Goal: Information Seeking & Learning: Learn about a topic

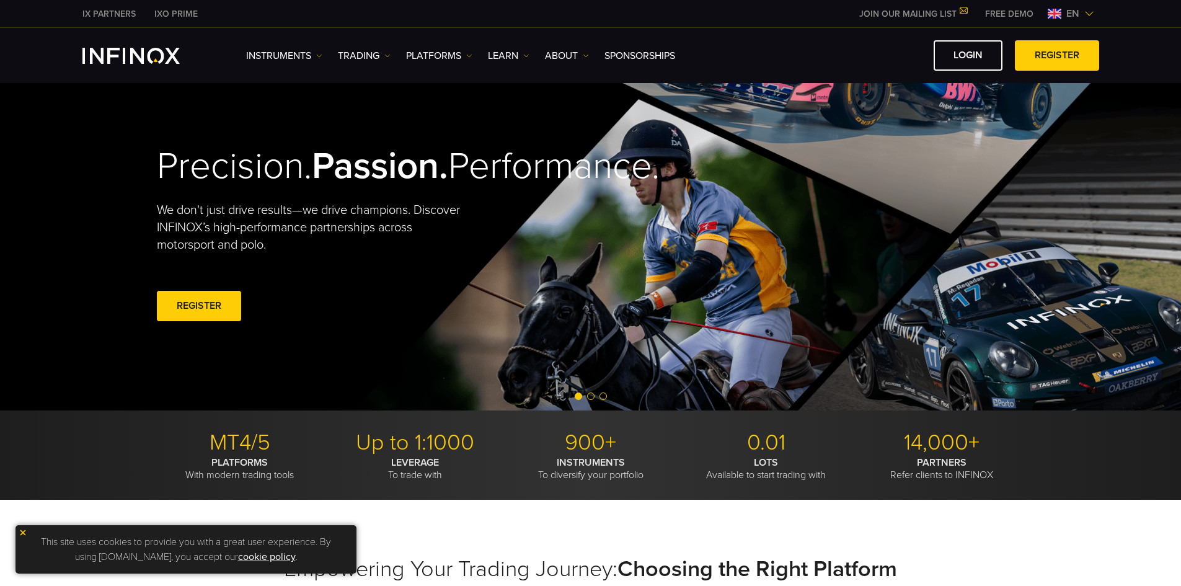
scroll to position [62, 0]
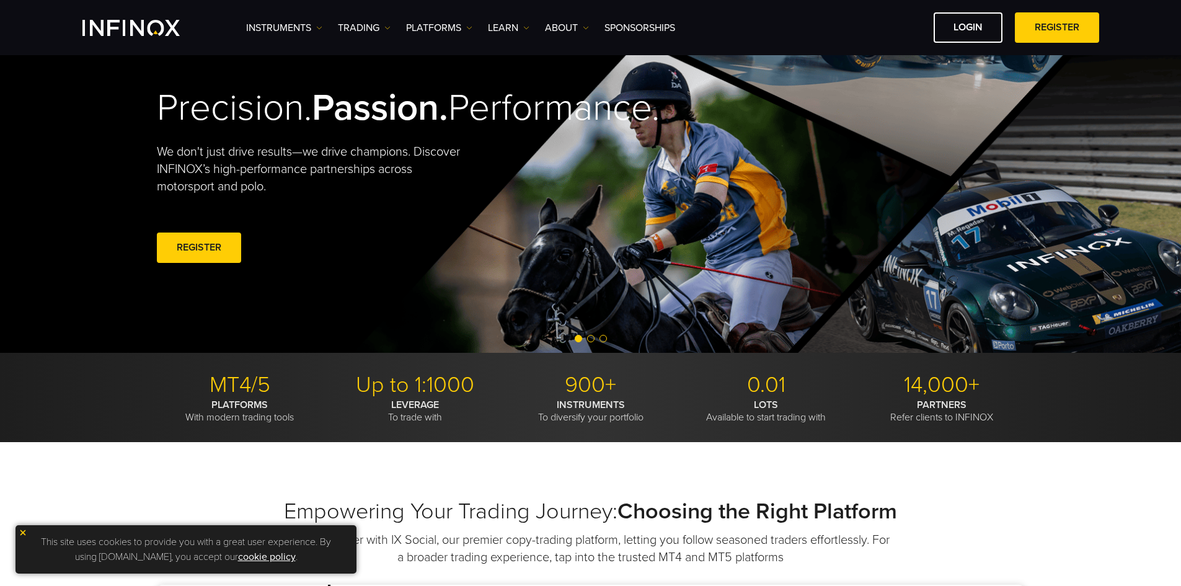
click at [24, 533] on img at bounding box center [23, 532] width 9 height 9
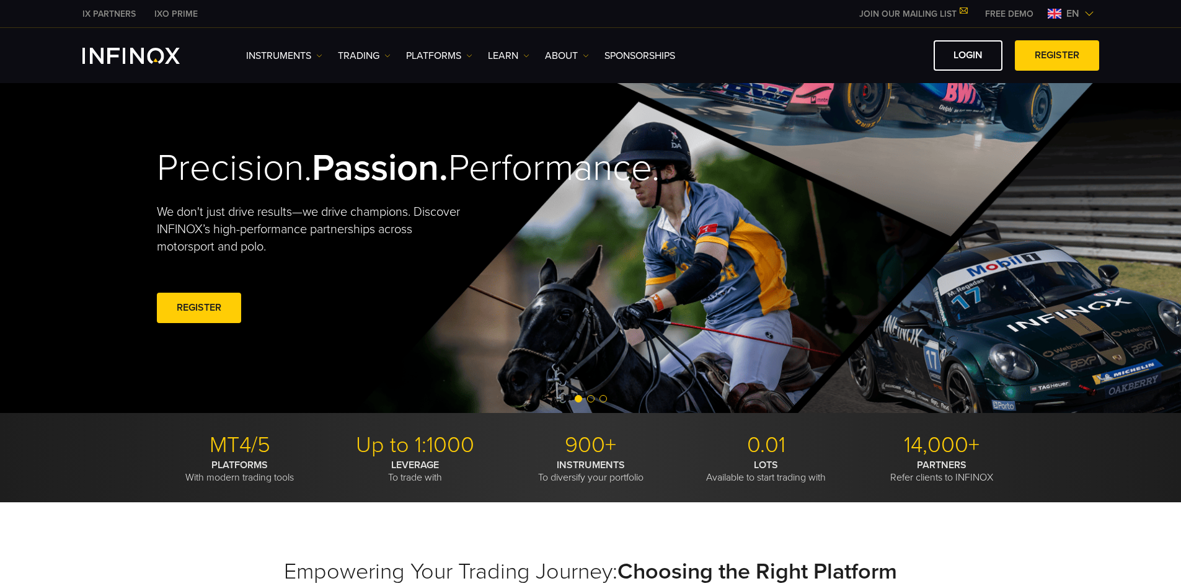
scroll to position [0, 0]
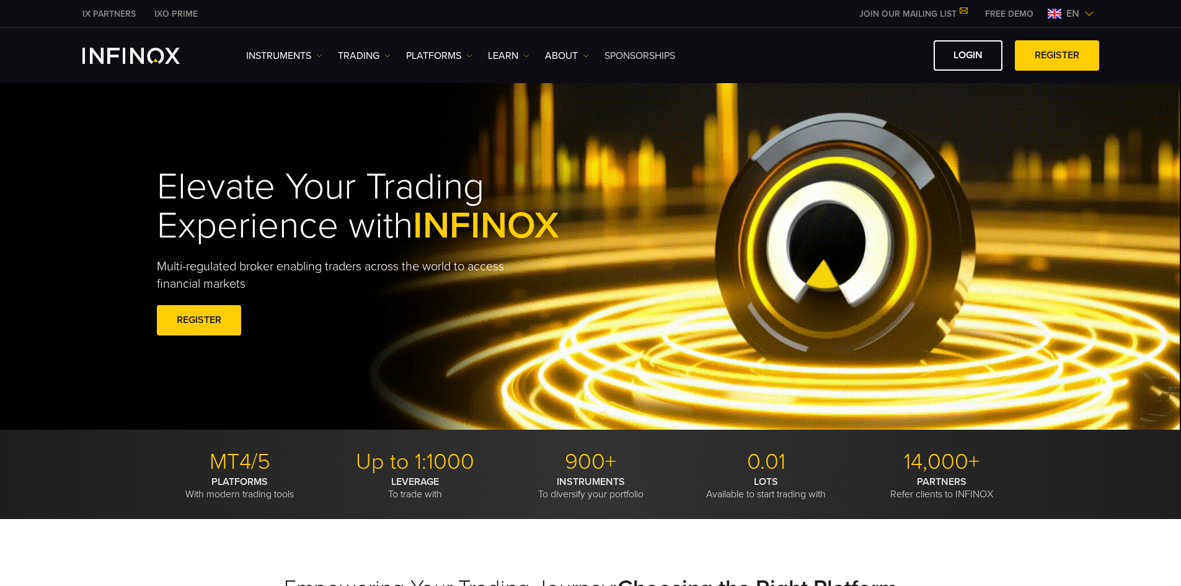
click at [640, 50] on link "SPONSORSHIPS" at bounding box center [640, 55] width 71 height 15
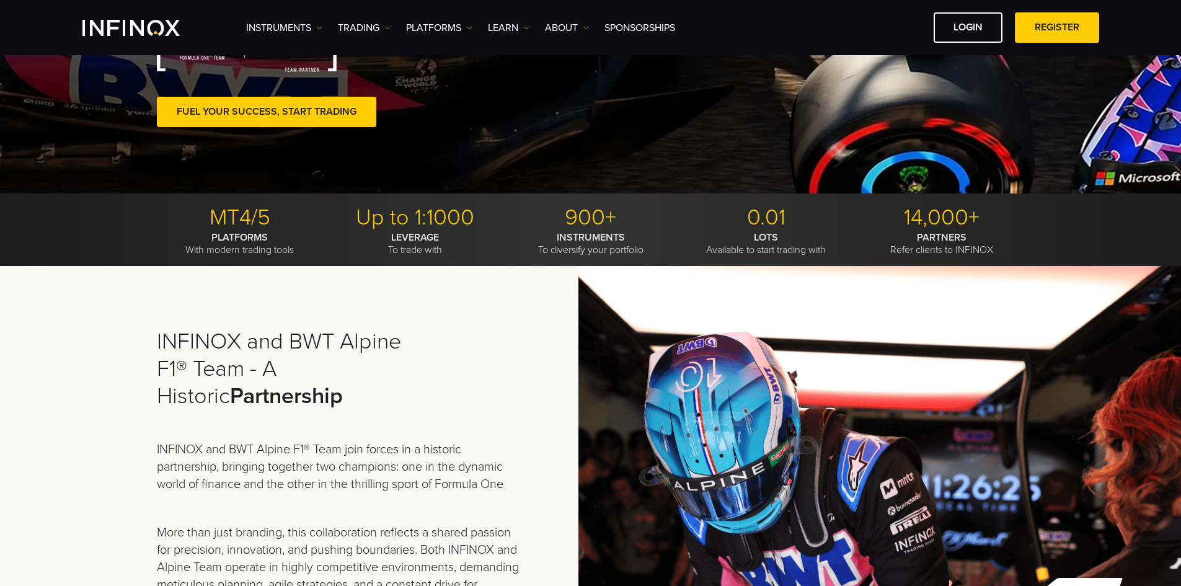
scroll to position [61, 0]
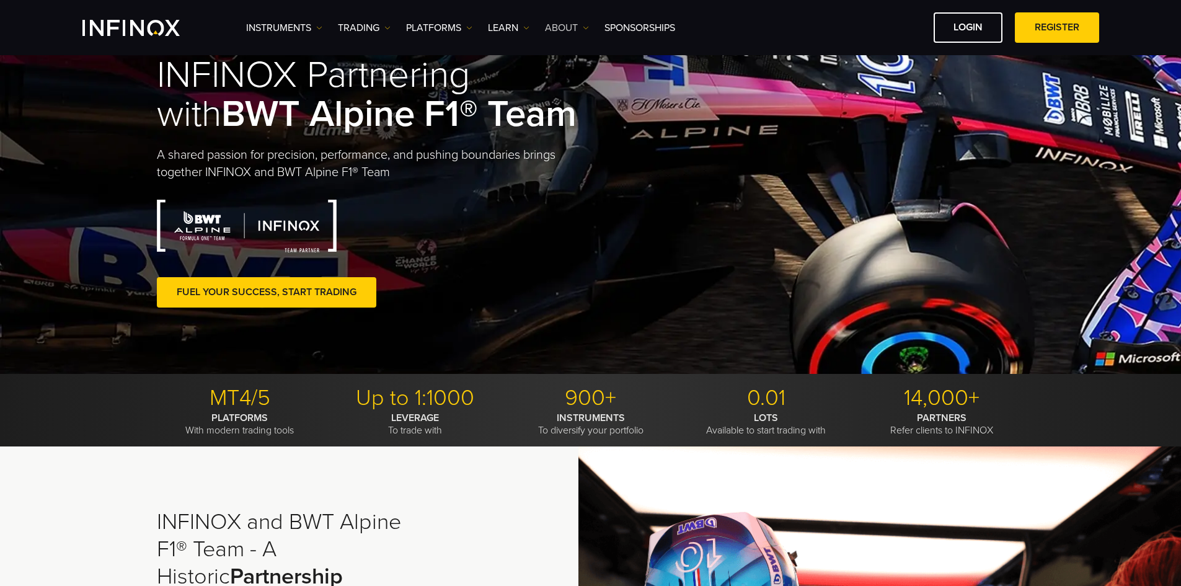
click at [572, 27] on link "ABOUT" at bounding box center [567, 27] width 44 height 15
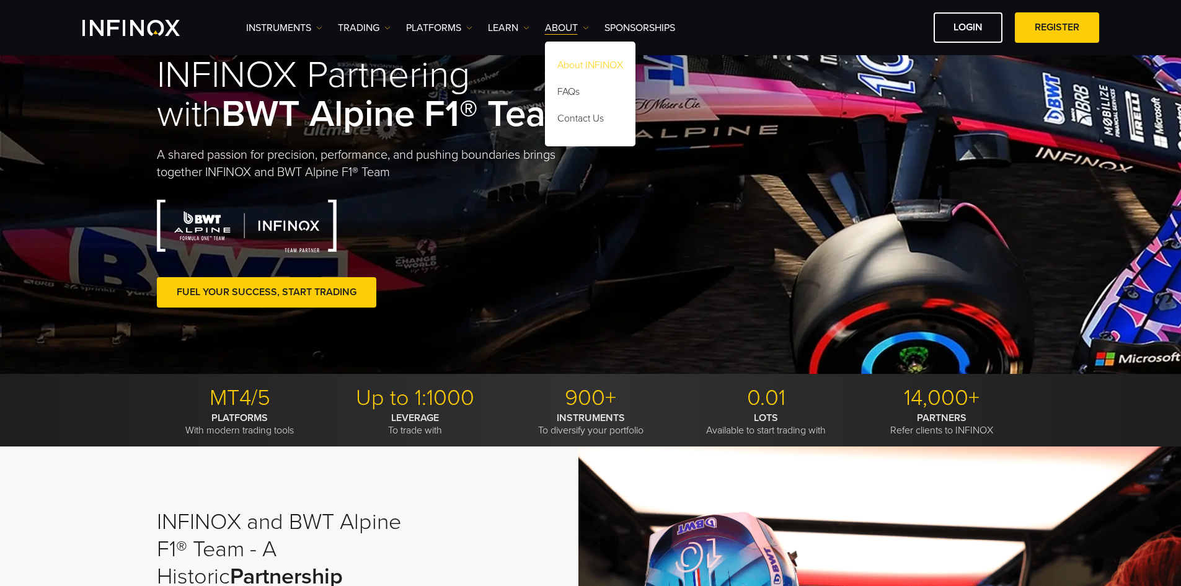
scroll to position [0, 0]
click at [587, 63] on link "About INFINOX" at bounding box center [590, 67] width 91 height 27
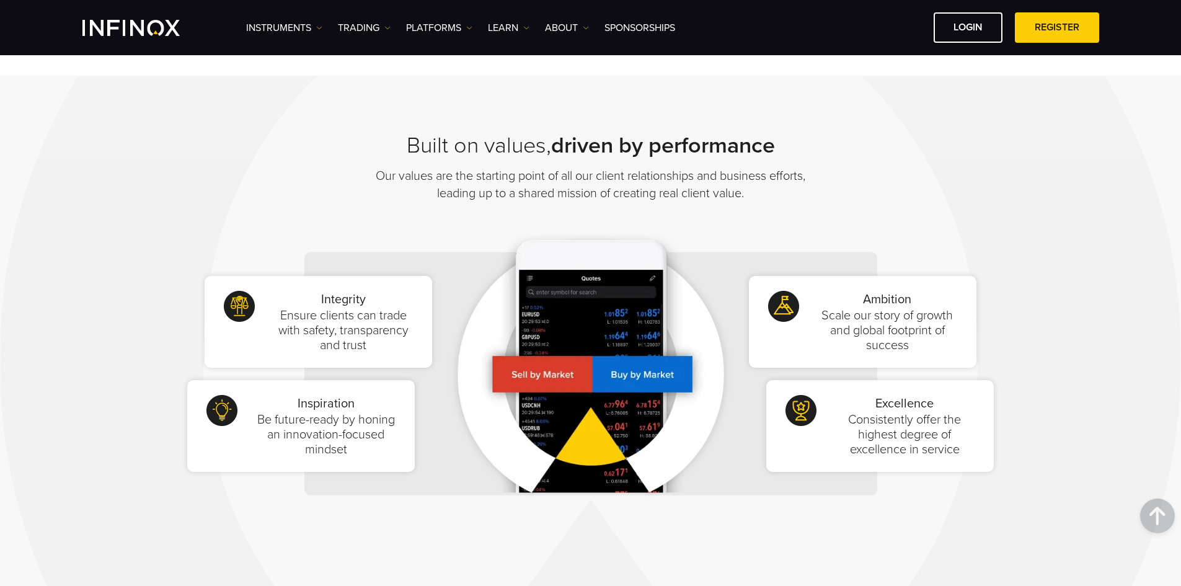
scroll to position [682, 0]
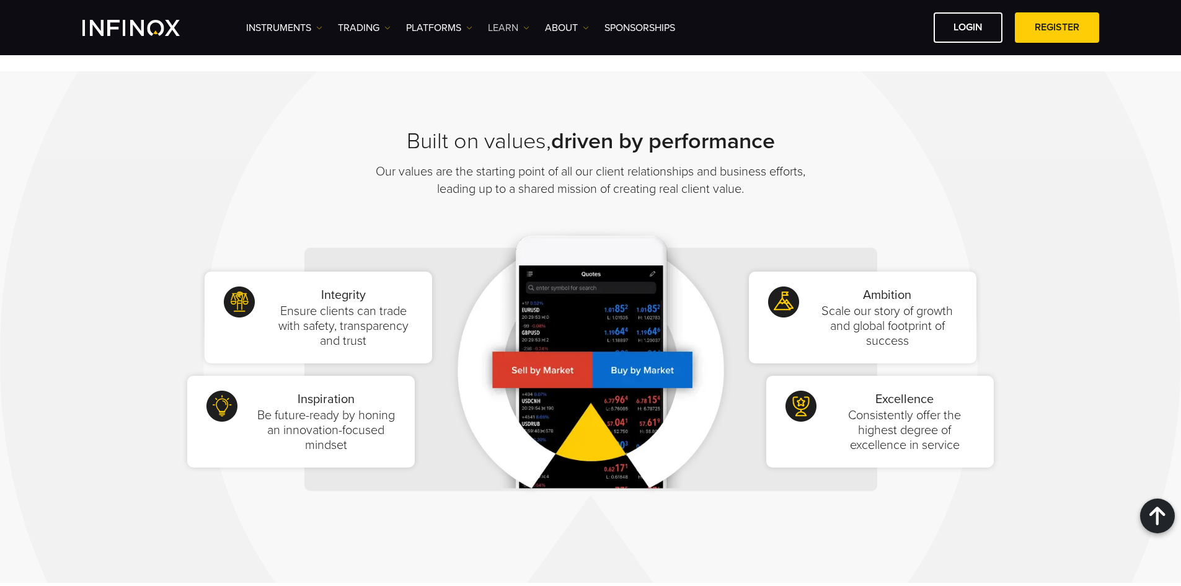
click at [515, 29] on link "Learn" at bounding box center [509, 27] width 42 height 15
click at [546, 126] on link "Daily Analysis" at bounding box center [537, 120] width 99 height 27
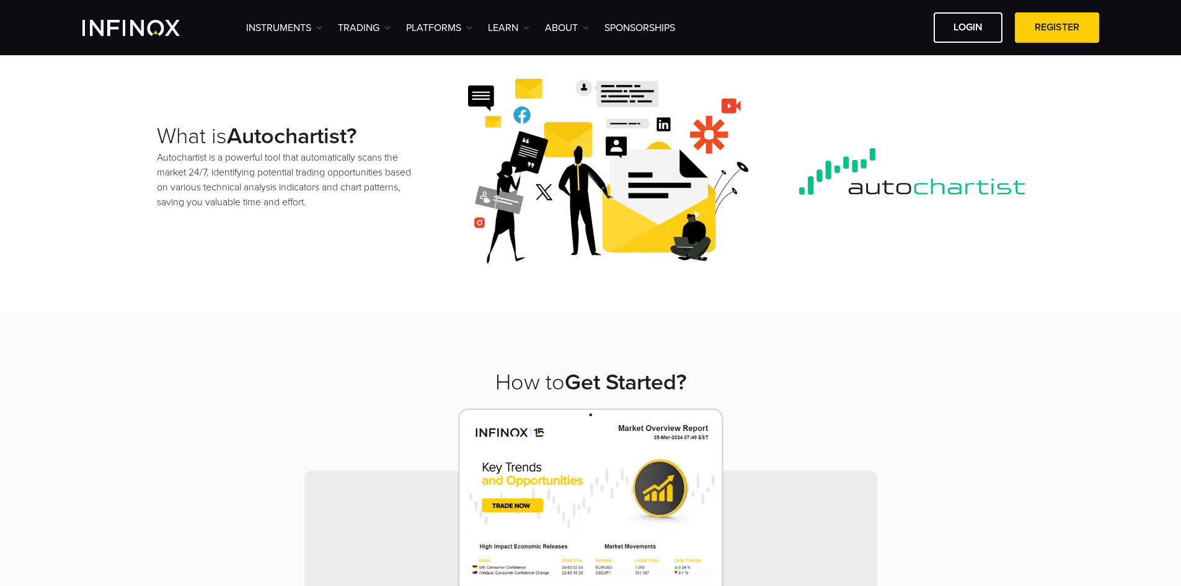
scroll to position [124, 0]
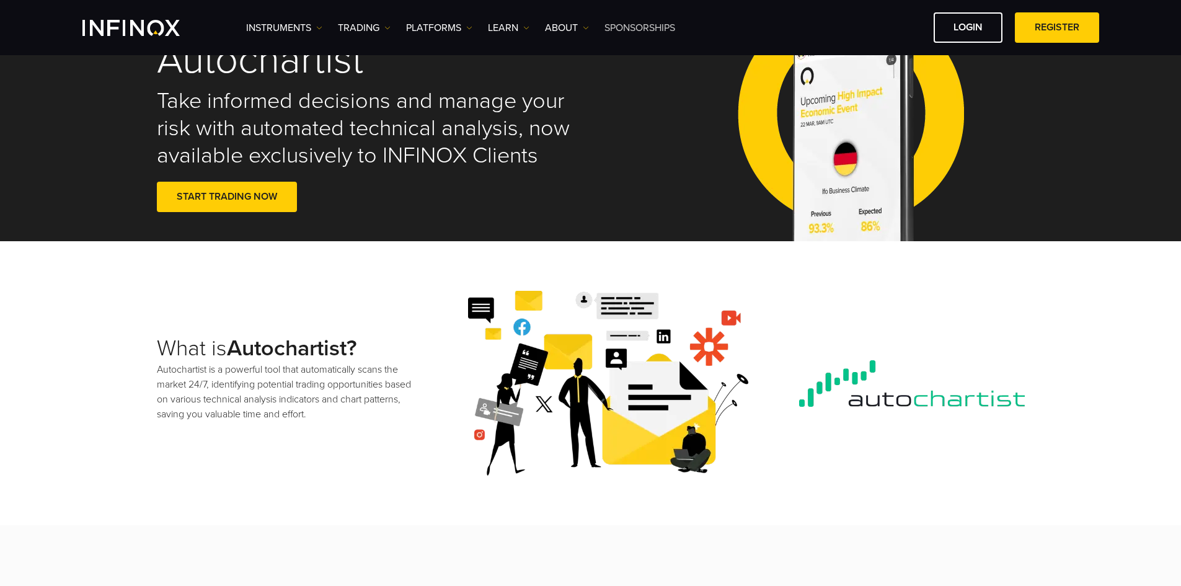
click at [630, 30] on link "SPONSORSHIPS" at bounding box center [640, 27] width 71 height 15
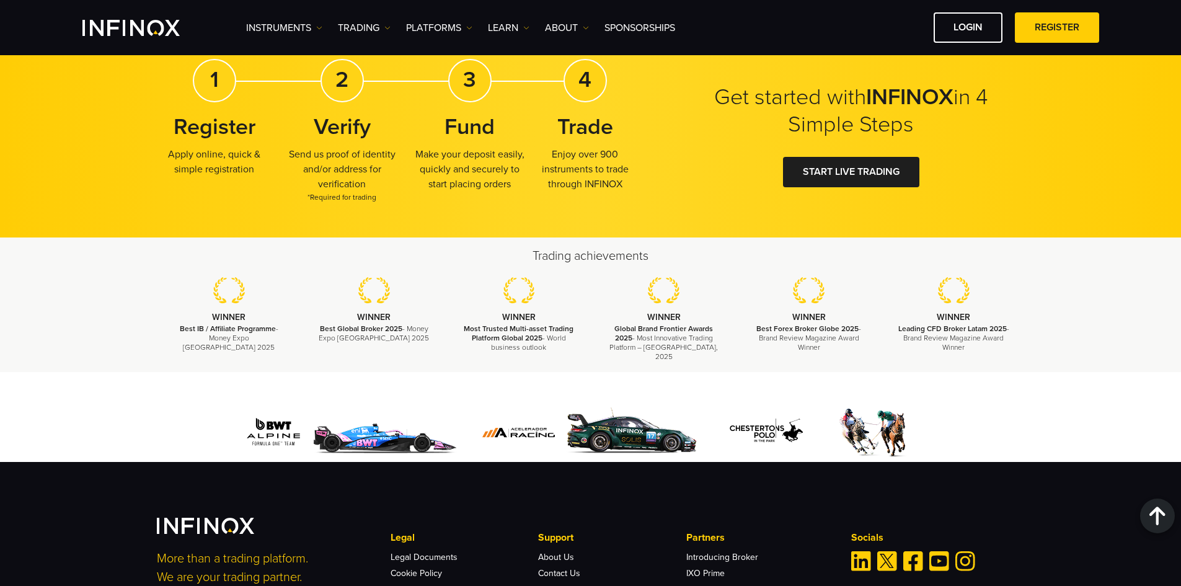
scroll to position [2108, 0]
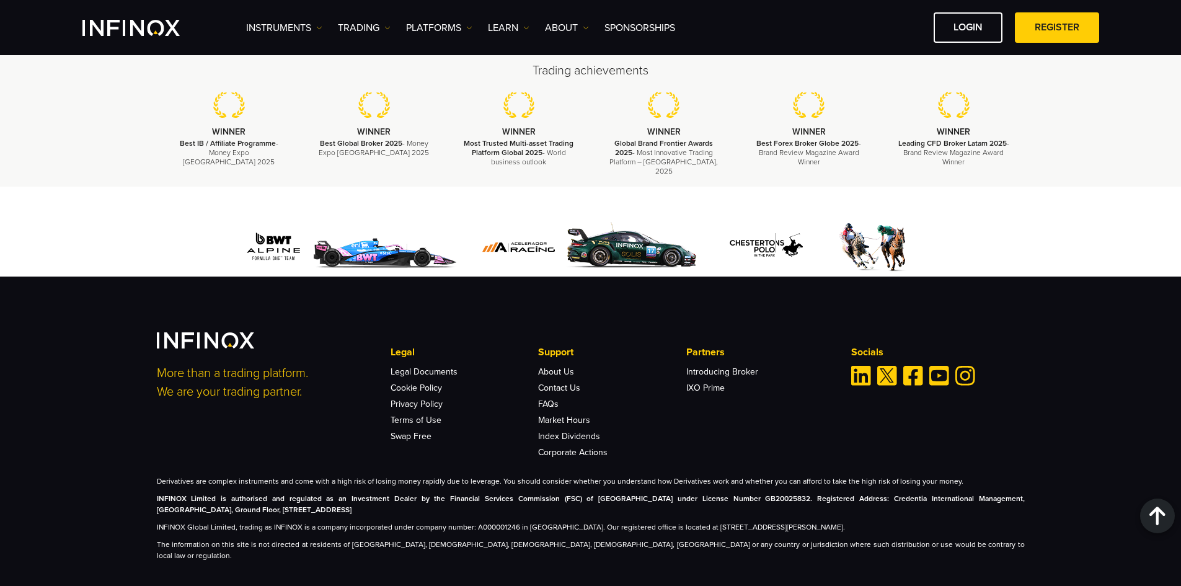
click at [713, 345] on p "Partners" at bounding box center [761, 352] width 148 height 15
click at [713, 367] on link "Introducing Broker" at bounding box center [723, 372] width 72 height 11
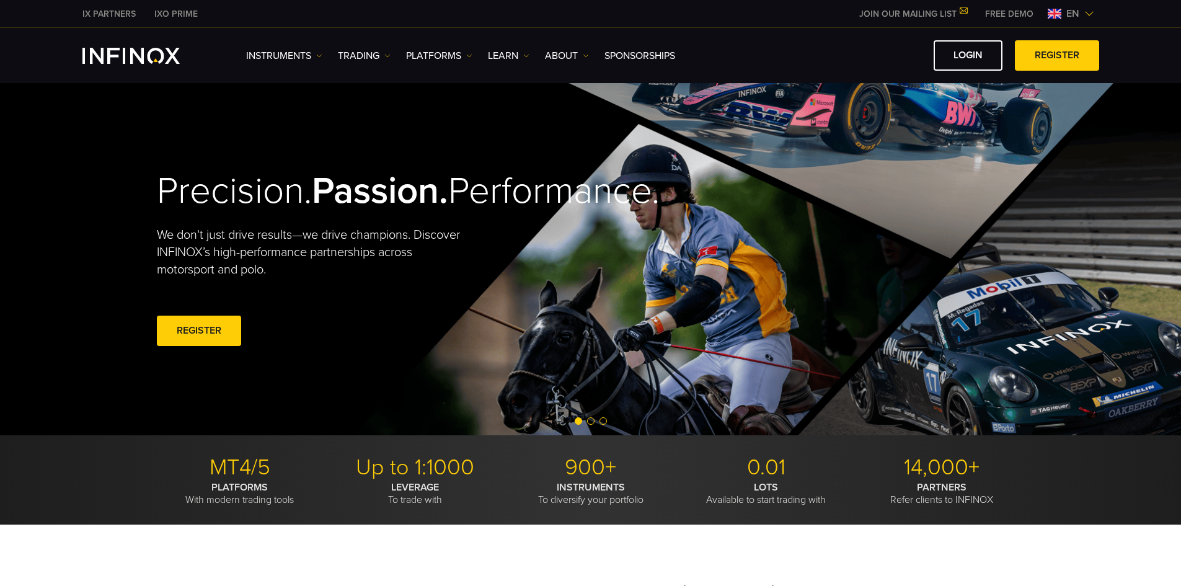
click at [121, 12] on link "IX PARTNERS" at bounding box center [109, 13] width 72 height 13
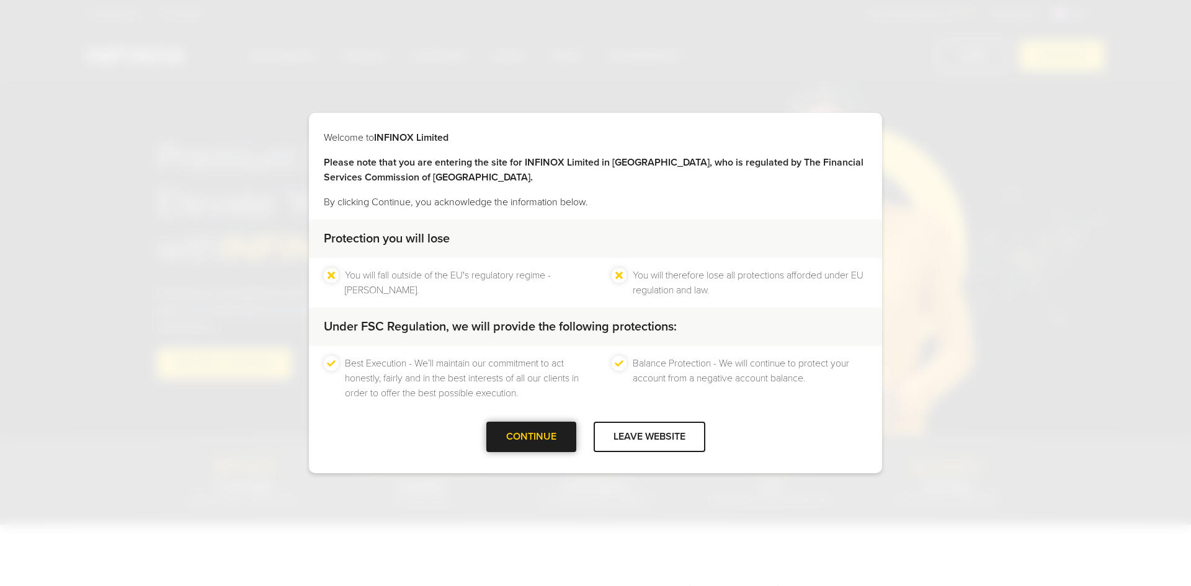
click at [542, 432] on div "CONTINUE" at bounding box center [531, 437] width 90 height 30
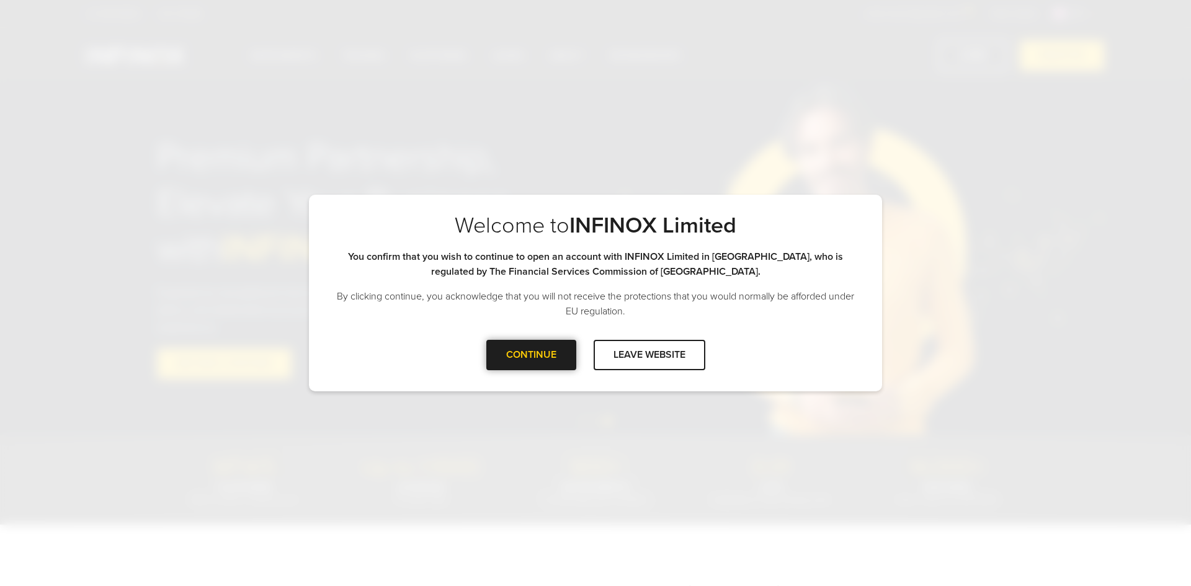
click at [562, 350] on div "CONTINUE" at bounding box center [531, 355] width 90 height 30
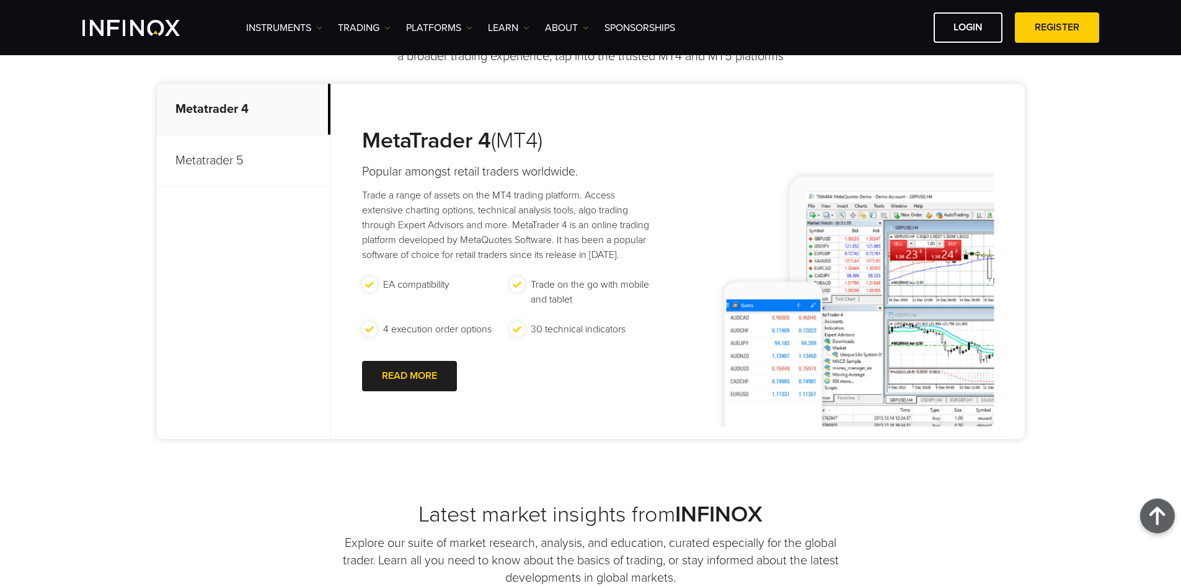
scroll to position [434, 0]
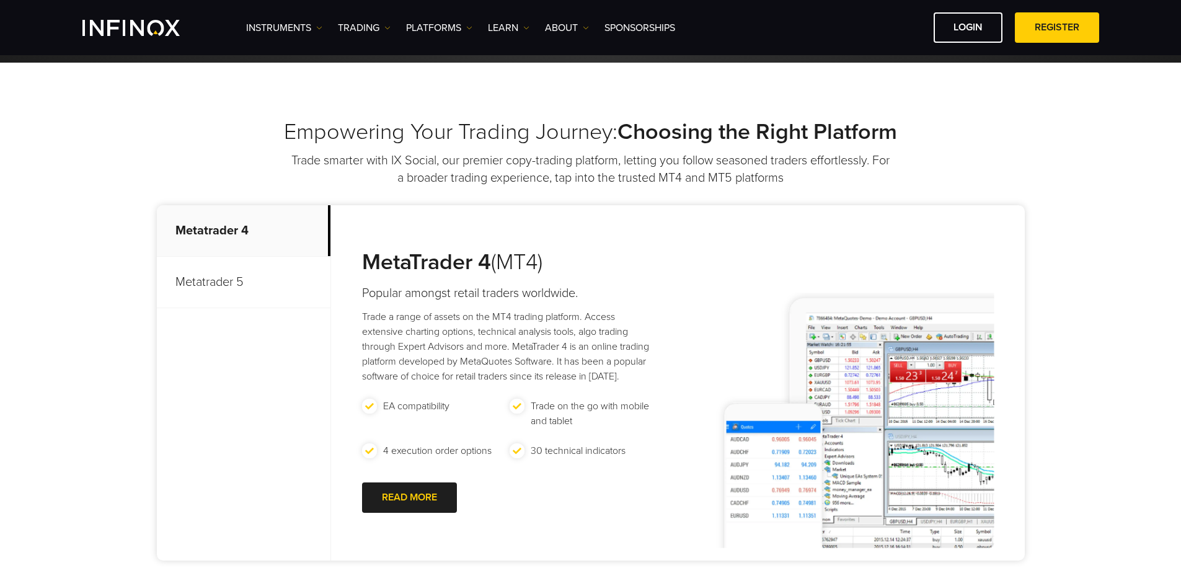
click at [238, 273] on p "Metatrader 5" at bounding box center [244, 282] width 174 height 51
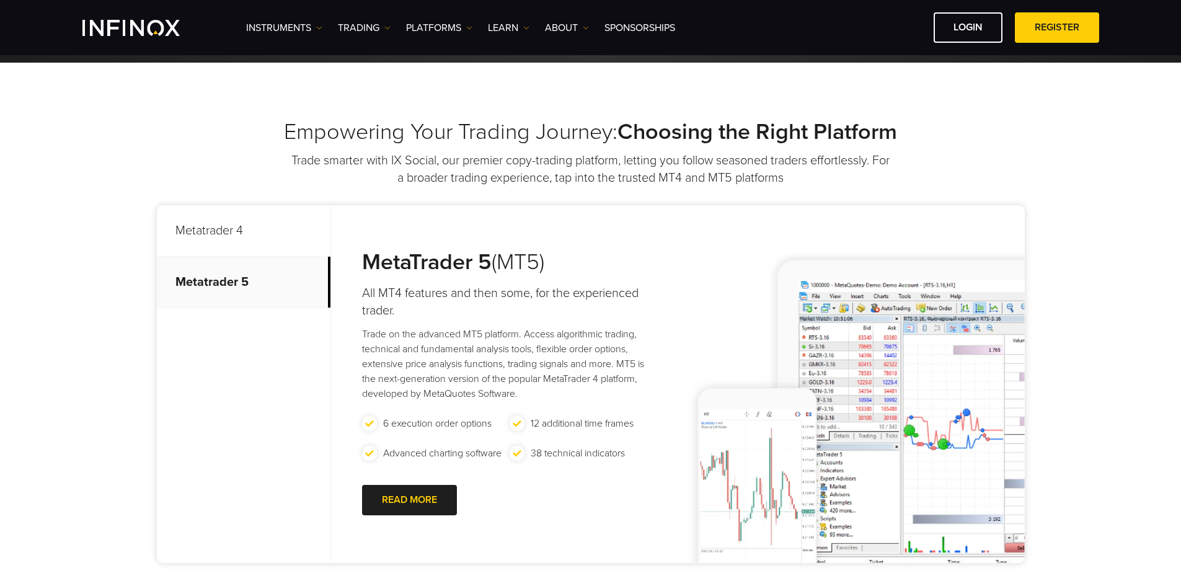
scroll to position [0, 0]
drag, startPoint x: 362, startPoint y: 265, endPoint x: 495, endPoint y: 269, distance: 133.4
click at [495, 269] on div "MetaTrader 5 (MT5) All MT4 features and then some, for the experienced trader. …" at bounding box center [497, 384] width 333 height 358
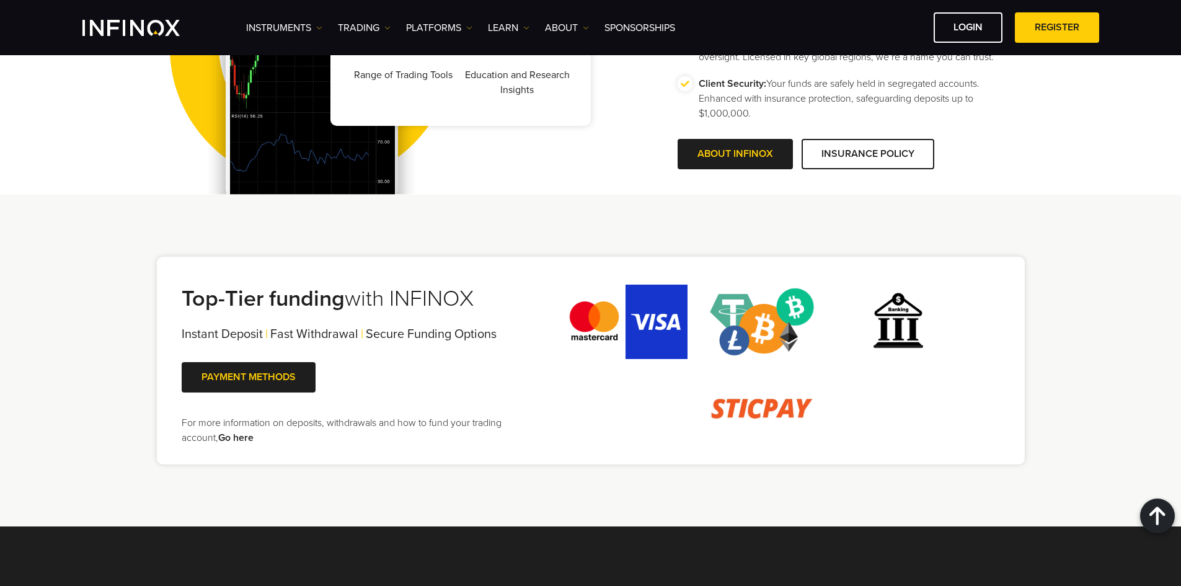
scroll to position [2357, 0]
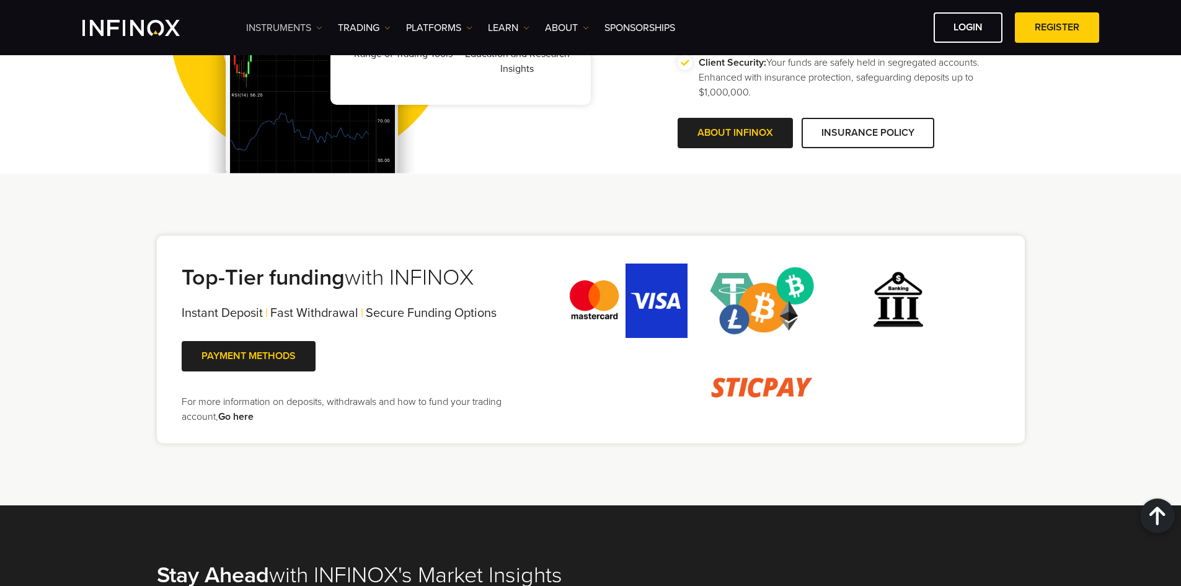
click at [306, 23] on link "Instruments" at bounding box center [284, 27] width 76 height 15
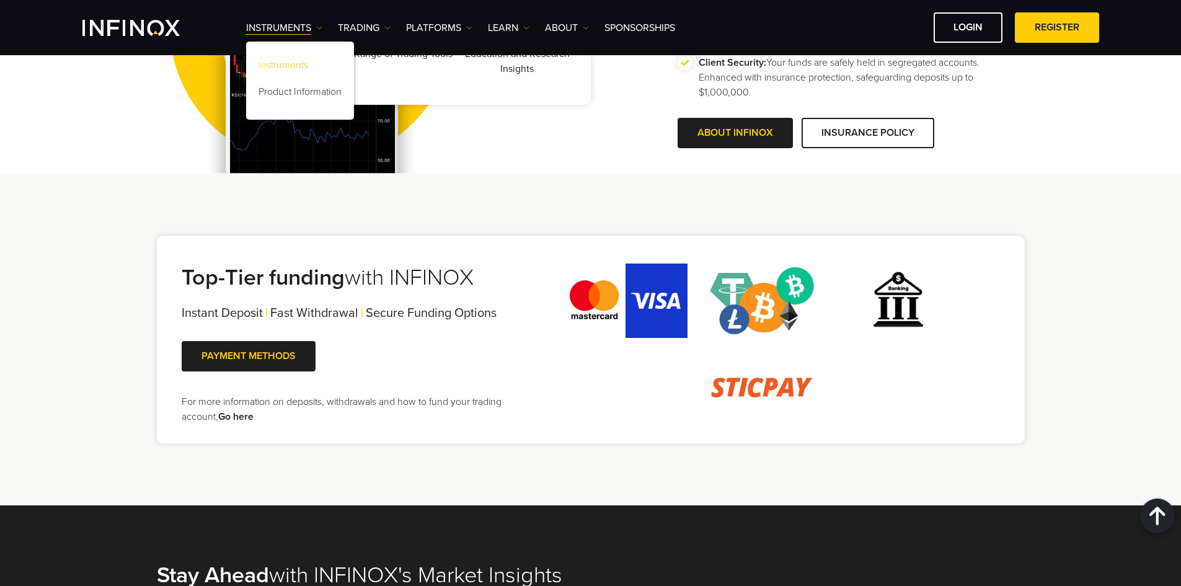
click at [302, 65] on link "Instruments" at bounding box center [300, 67] width 108 height 27
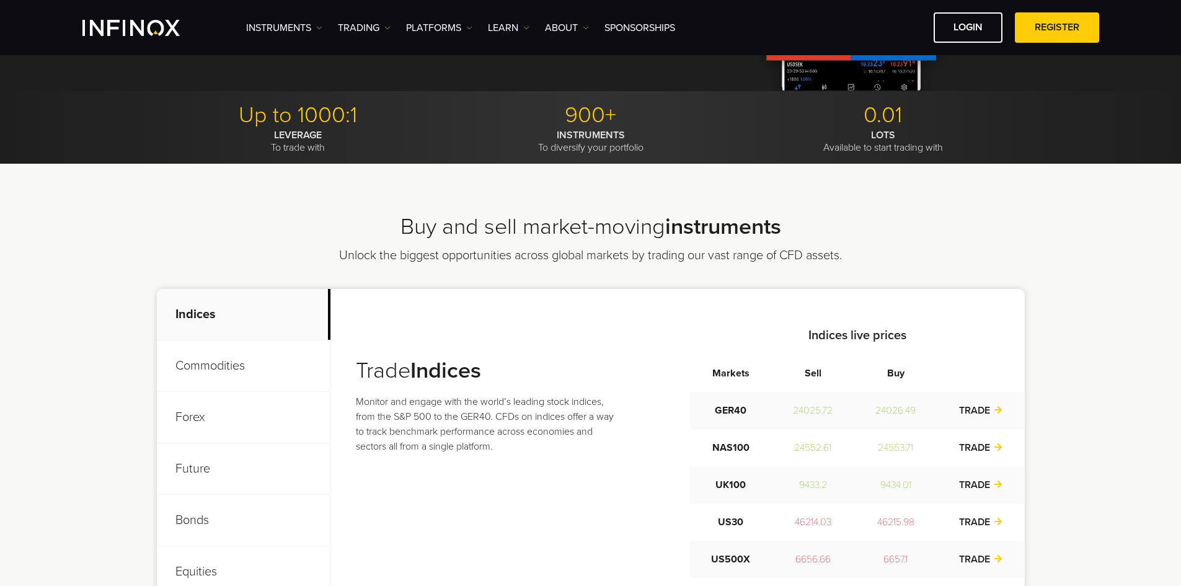
scroll to position [310, 0]
